Goal: Information Seeking & Learning: Learn about a topic

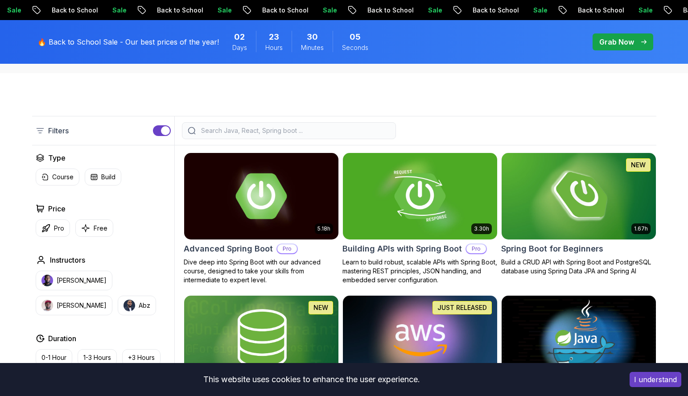
scroll to position [183, 0]
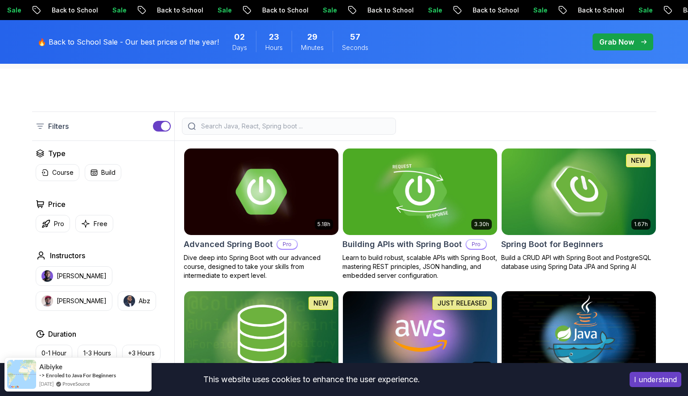
click at [421, 197] on img at bounding box center [420, 191] width 162 height 90
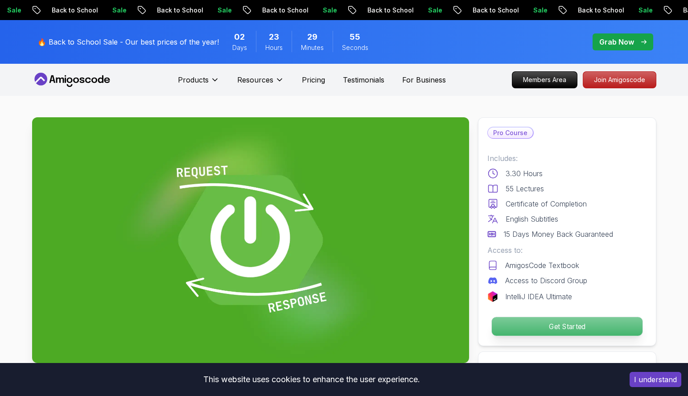
click at [545, 325] on p "Get Started" at bounding box center [566, 326] width 151 height 19
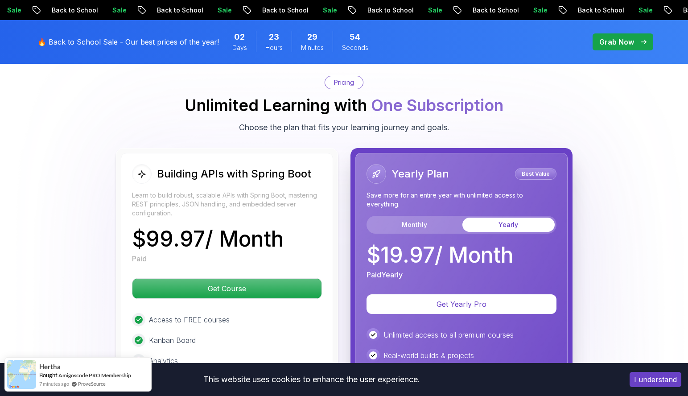
scroll to position [2063, 0]
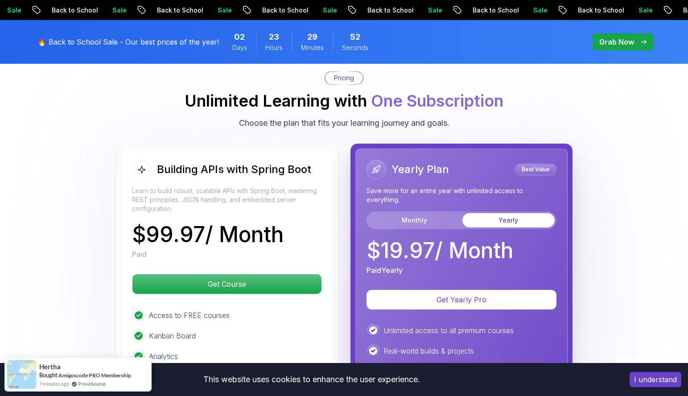
click at [479, 124] on body "Sale Back to School Sale Back to School Sale Back to School Sale Back to School…" at bounding box center [344, 31] width 688 height 4189
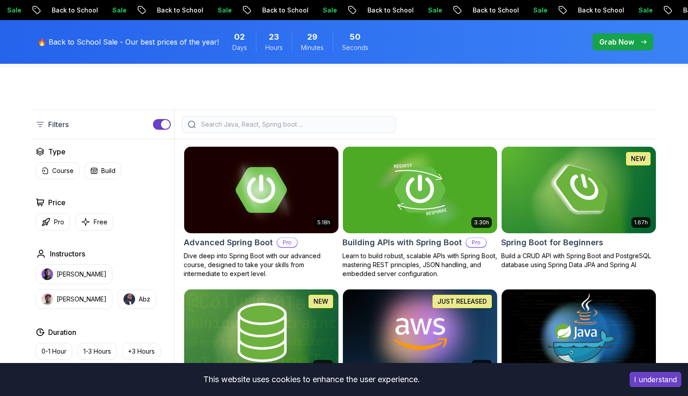
scroll to position [183, 0]
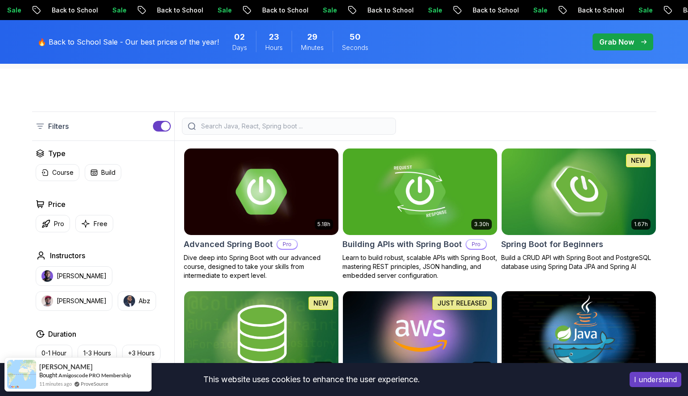
drag, startPoint x: 304, startPoint y: 113, endPoint x: 302, endPoint y: 104, distance: 9.6
